Goal: Task Accomplishment & Management: Use online tool/utility

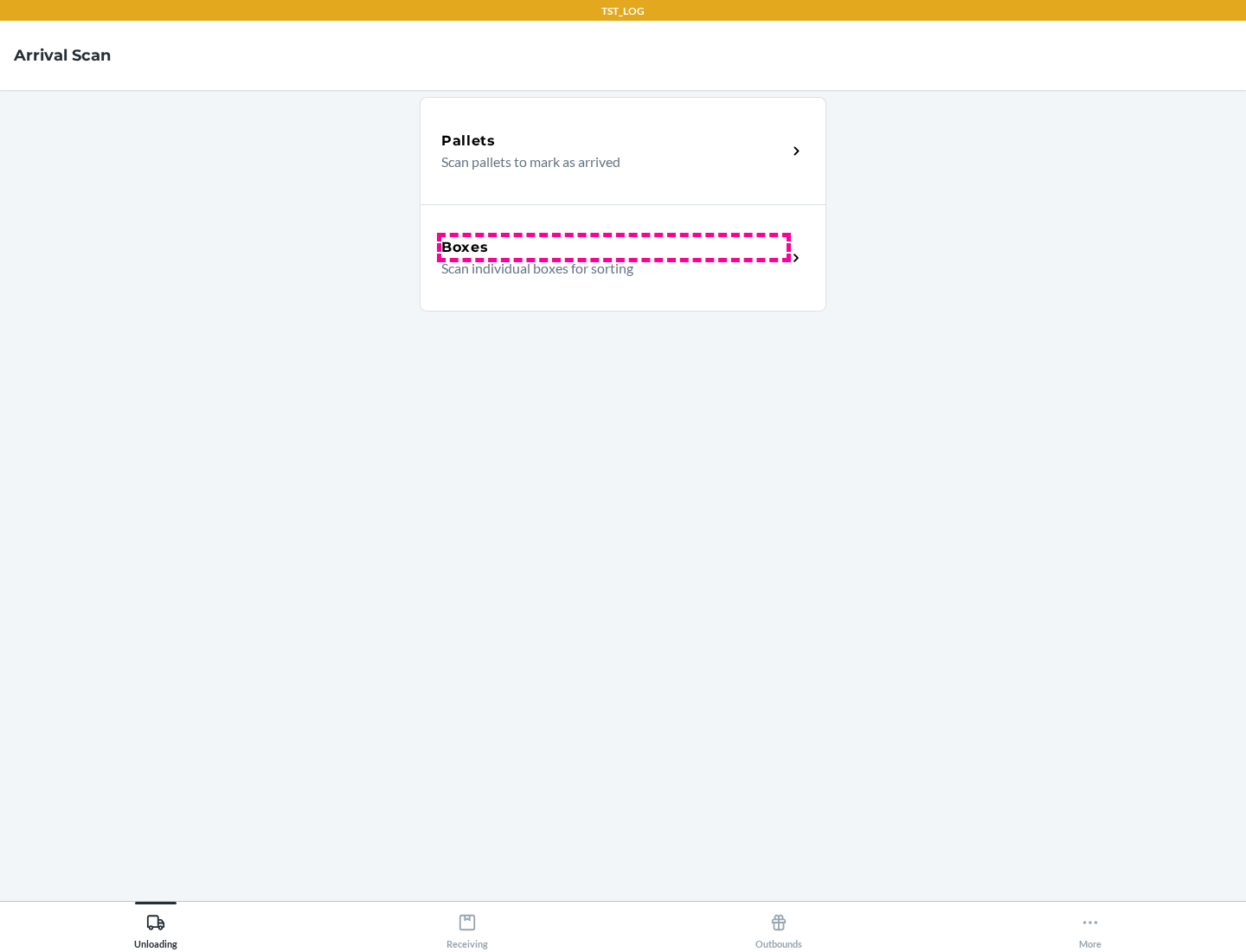
click at [613, 247] on div "Boxes" at bounding box center [613, 247] width 345 height 21
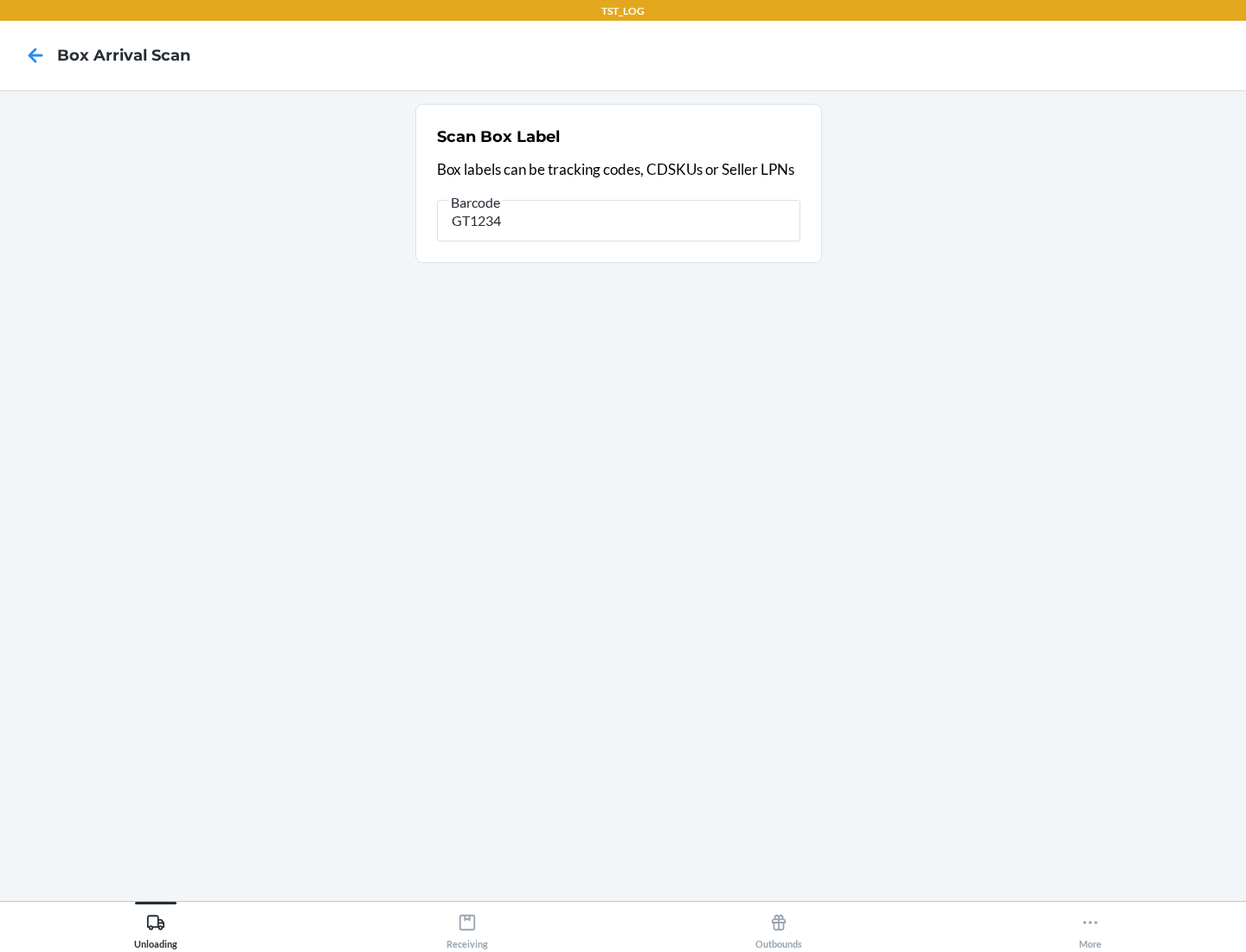
type input "GT1234"
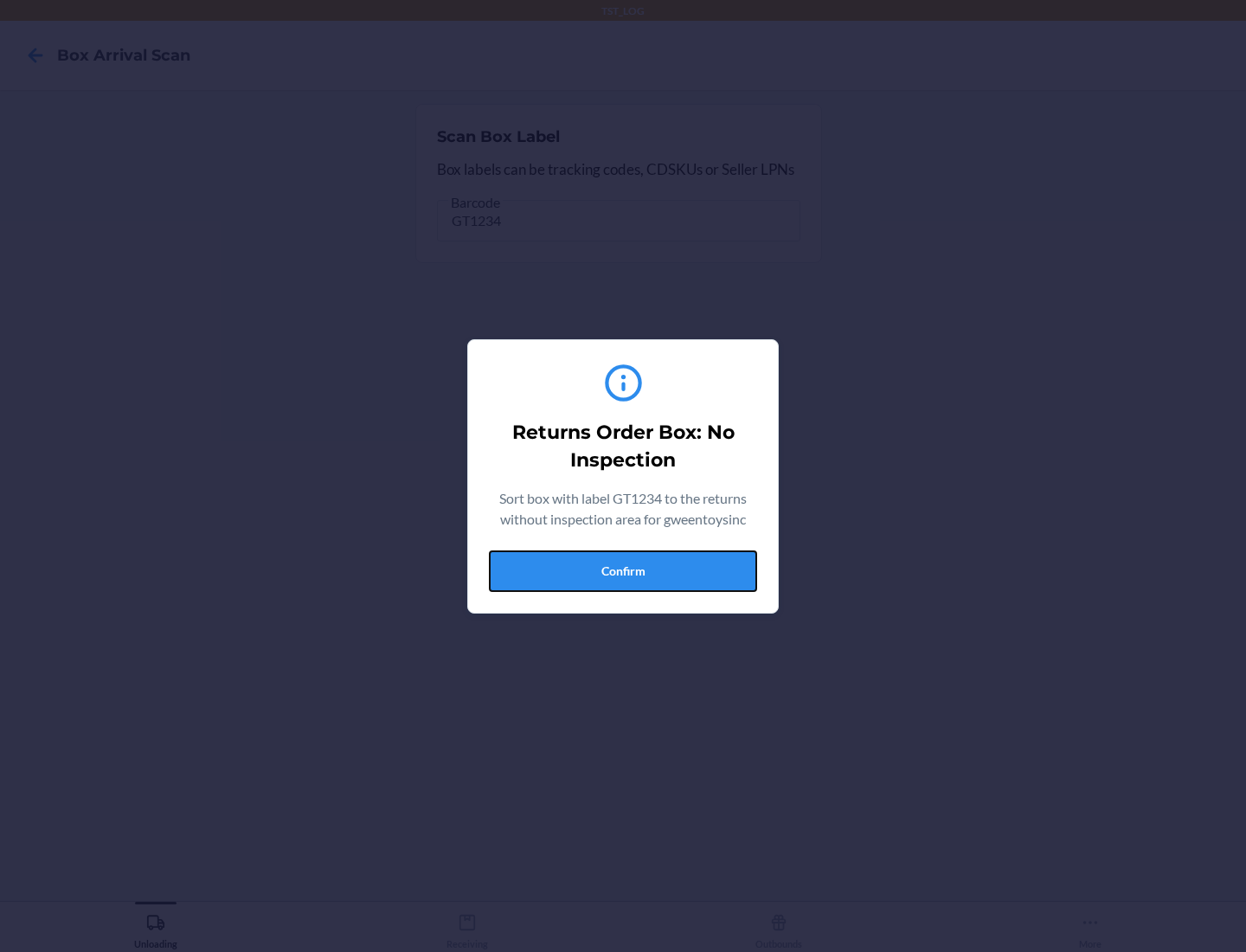
click at [623, 570] on button "Confirm" at bounding box center [623, 570] width 269 height 41
